Goal: Task Accomplishment & Management: Manage account settings

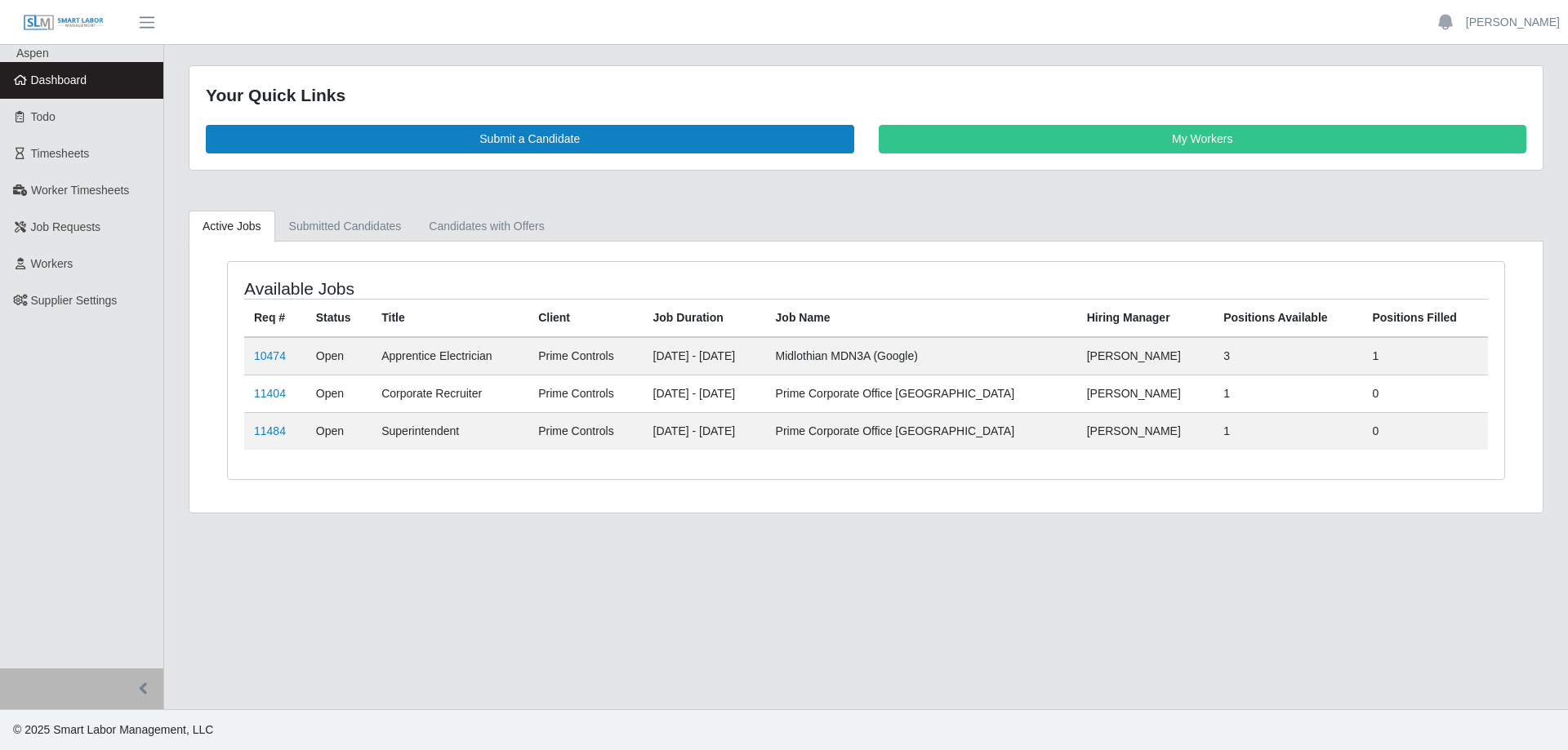
click at [79, 81] on span "Dashboard" at bounding box center [59, 80] width 56 height 13
click at [259, 388] on link "11404" at bounding box center [270, 394] width 32 height 13
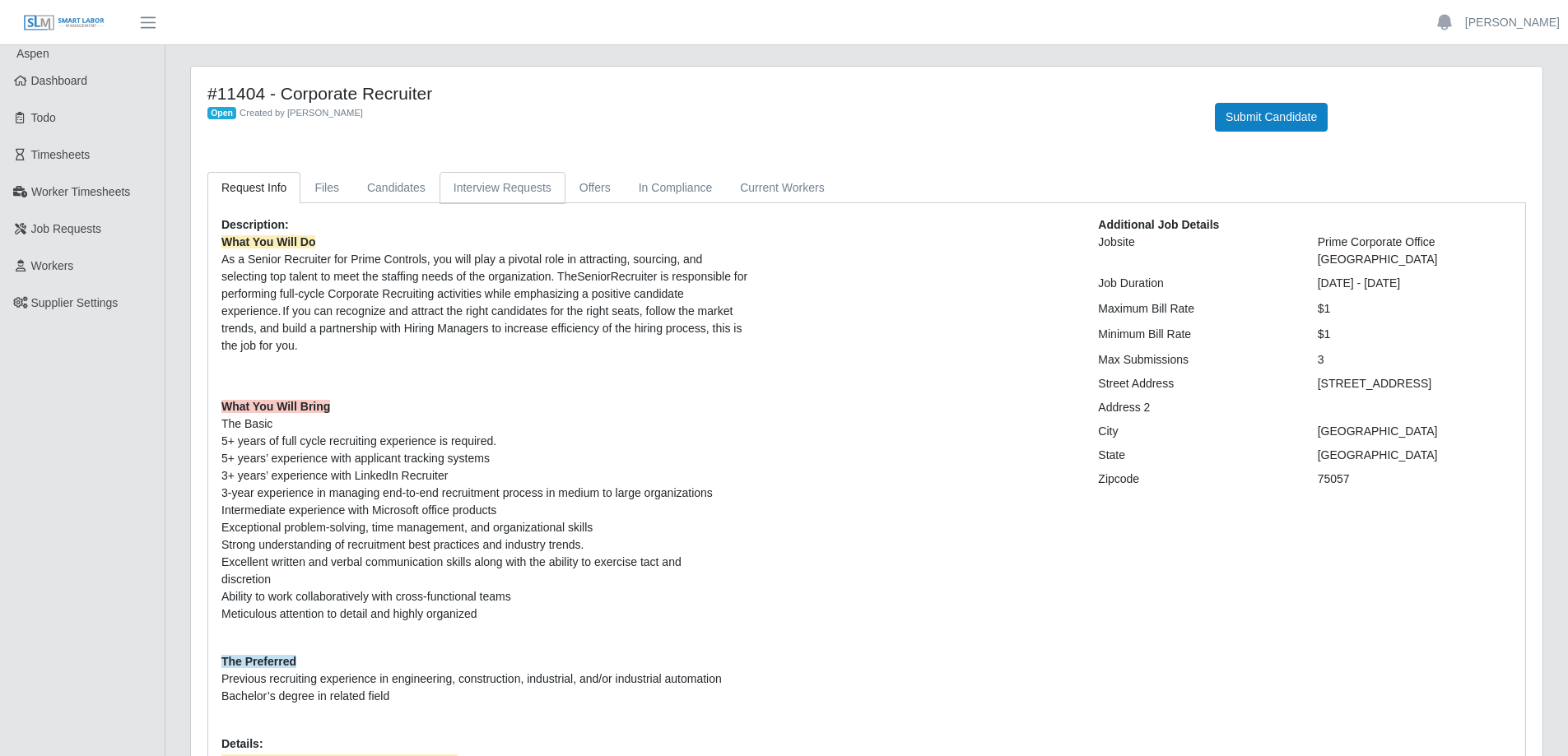
click at [495, 190] on link "Interview Requests" at bounding box center [502, 188] width 126 height 32
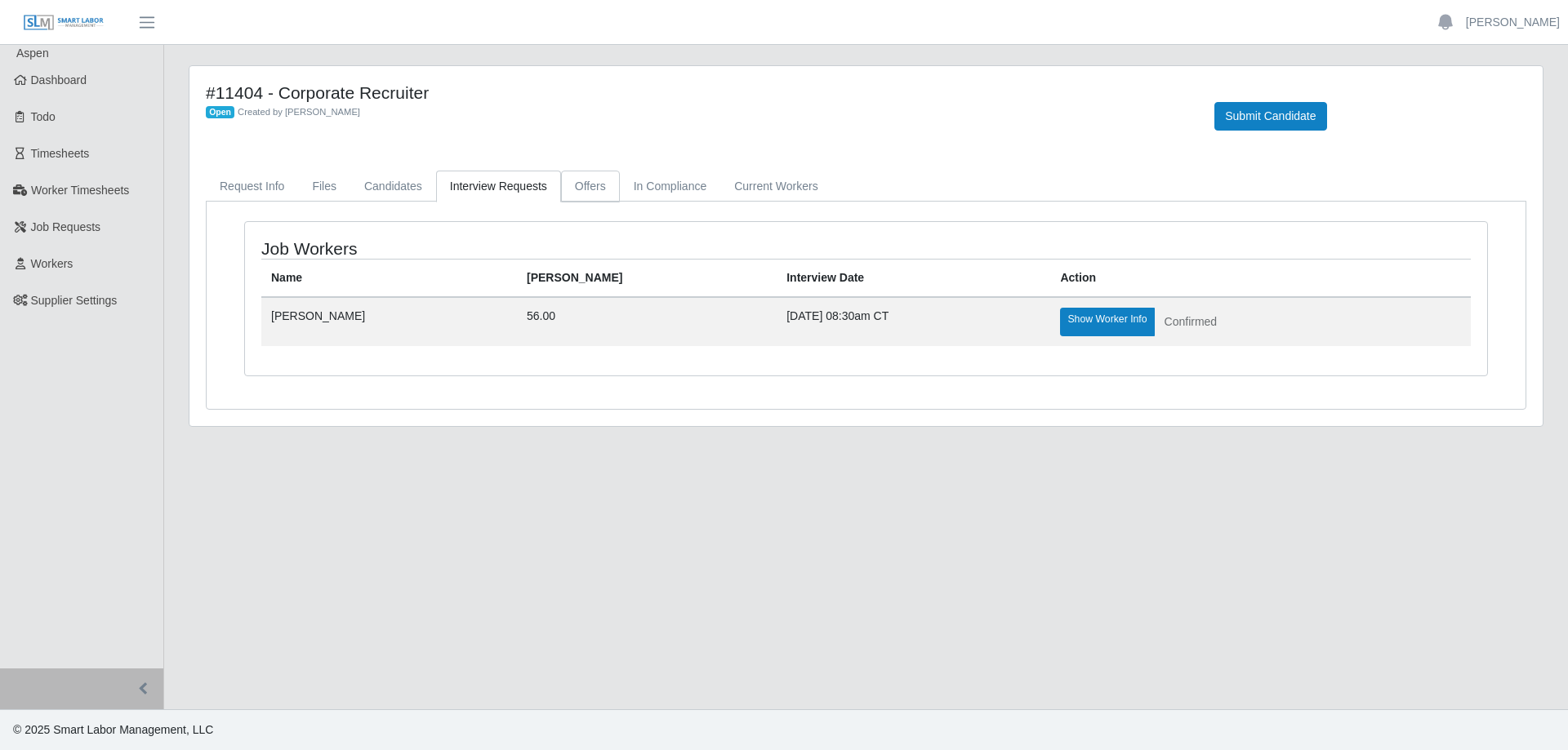
click at [579, 185] on link "Offers" at bounding box center [591, 186] width 59 height 32
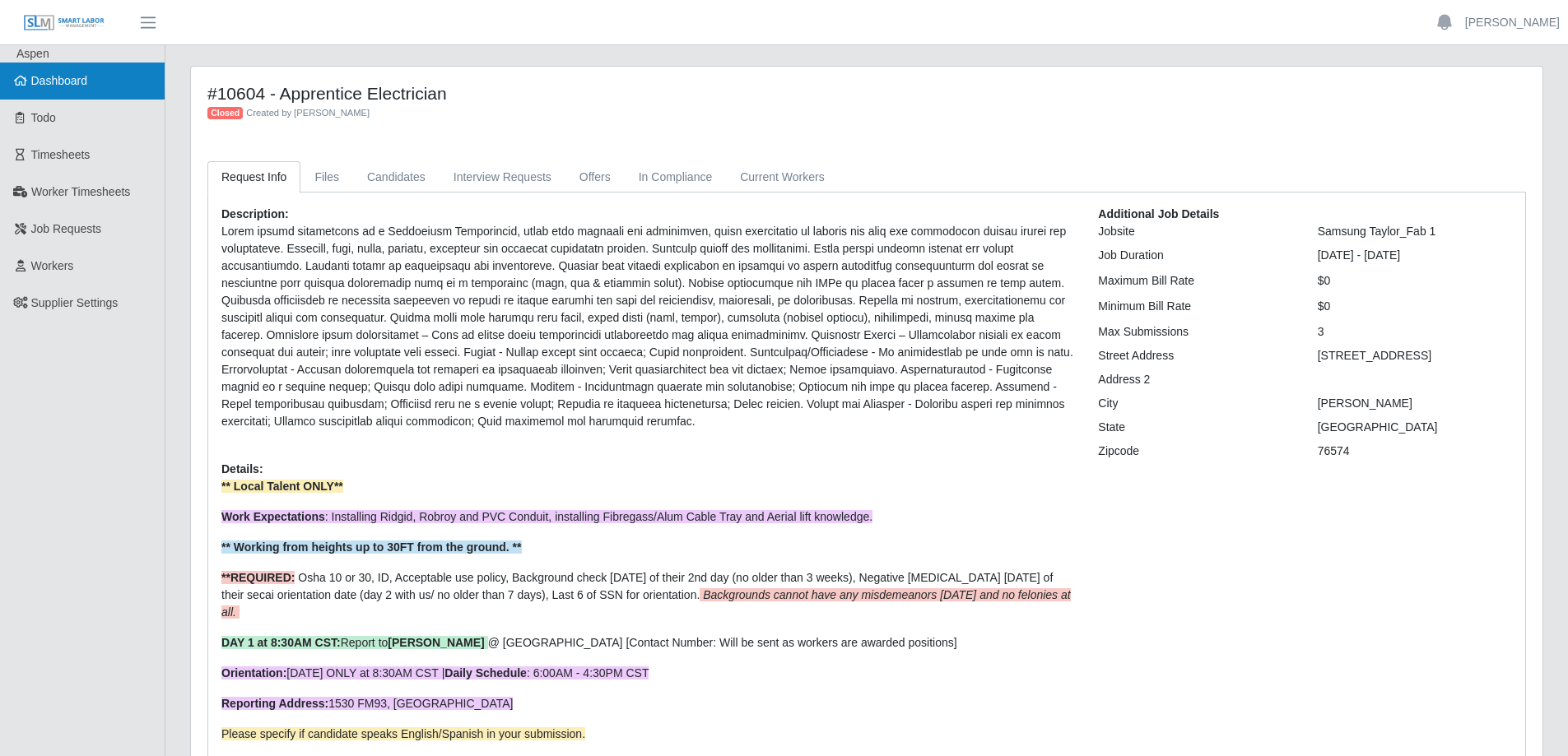
click at [93, 89] on link "Dashboard" at bounding box center [82, 81] width 164 height 37
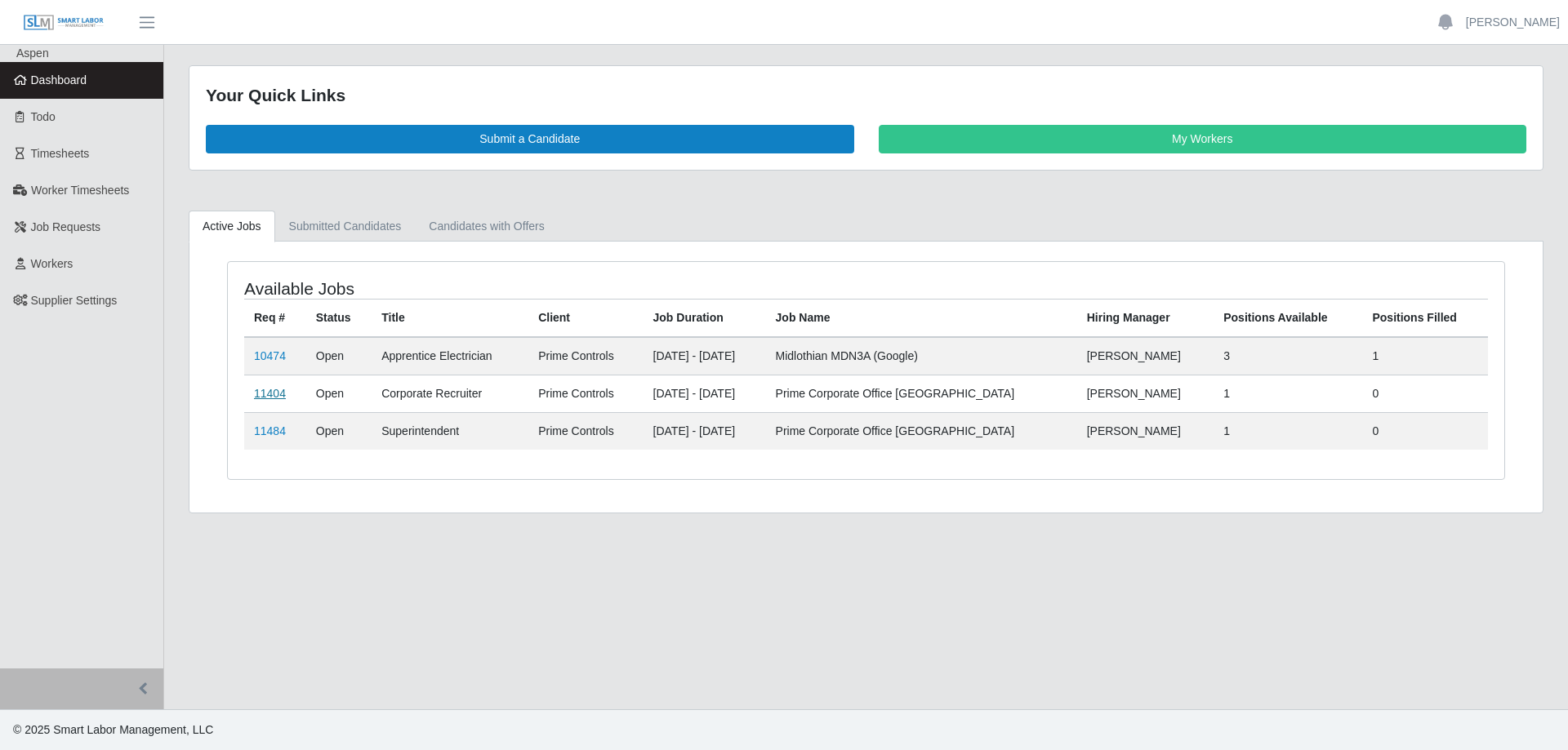
click at [276, 391] on link "11404" at bounding box center [270, 394] width 32 height 13
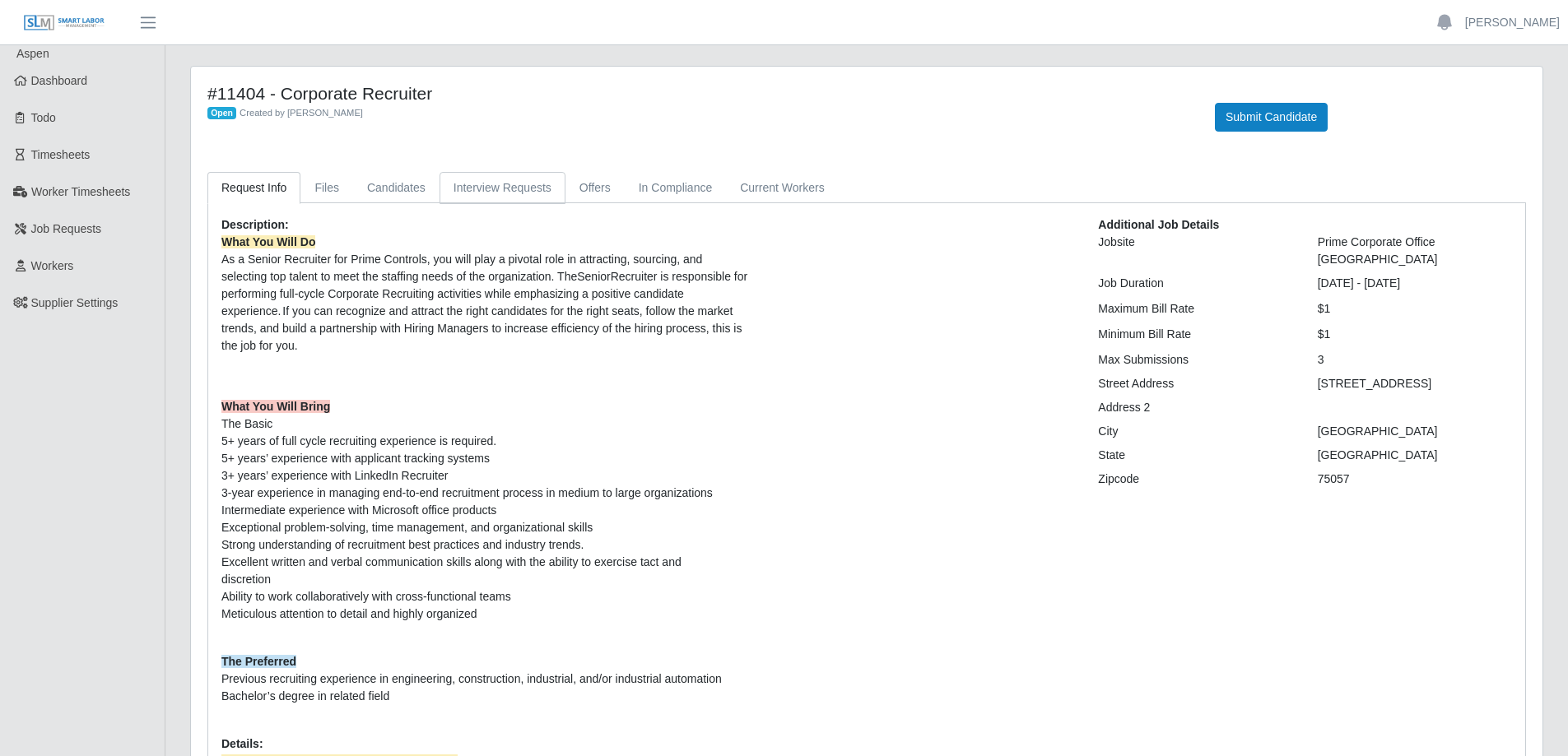
click at [531, 190] on link "Interview Requests" at bounding box center [502, 188] width 126 height 32
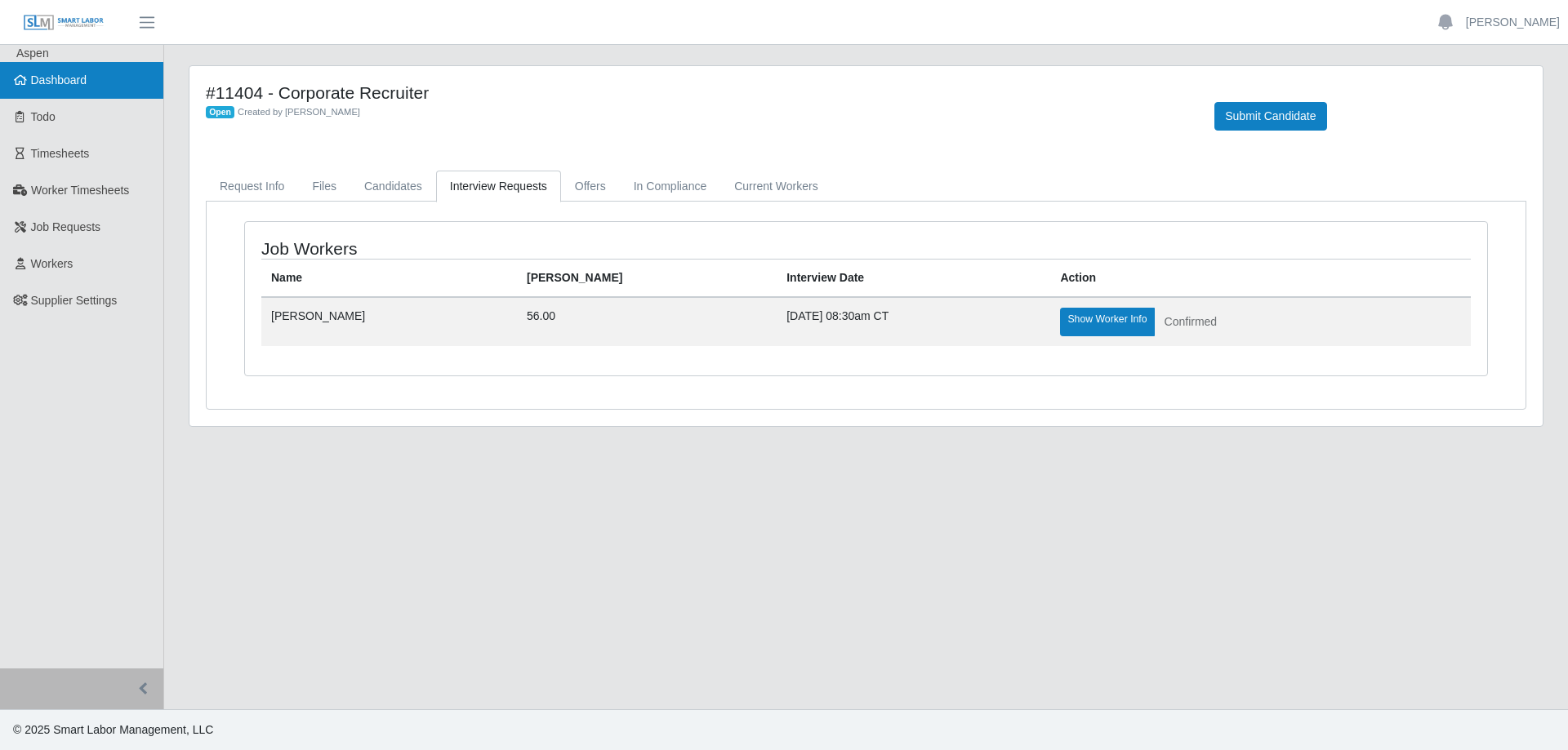
drag, startPoint x: 69, startPoint y: 81, endPoint x: 110, endPoint y: 80, distance: 41.0
click at [71, 81] on span "Dashboard" at bounding box center [59, 80] width 56 height 13
